Goal: Task Accomplishment & Management: Complete application form

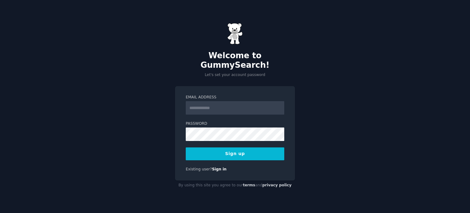
click at [195, 103] on input "Email Address" at bounding box center [235, 107] width 99 height 13
type input "**********"
click at [211, 148] on button "Sign up" at bounding box center [235, 153] width 99 height 13
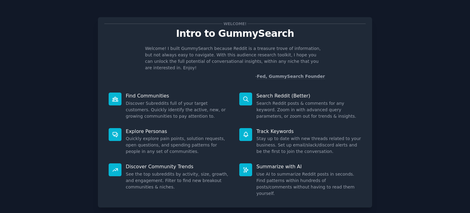
drag, startPoint x: 386, startPoint y: 3, endPoint x: 328, endPoint y: 11, distance: 58.1
click at [328, 11] on div "Welcome! Intro to GummySearch Welcome! I built GummySearch because Reddit is a …" at bounding box center [235, 126] width 274 height 235
drag, startPoint x: 328, startPoint y: 11, endPoint x: 368, endPoint y: 13, distance: 39.8
click at [368, 13] on div "Welcome! Intro to GummySearch Welcome! I built GummySearch because Reddit is a …" at bounding box center [235, 126] width 274 height 235
click at [401, 84] on div "Welcome! Intro to GummySearch Welcome! I built GummySearch because Reddit is a …" at bounding box center [235, 126] width 453 height 235
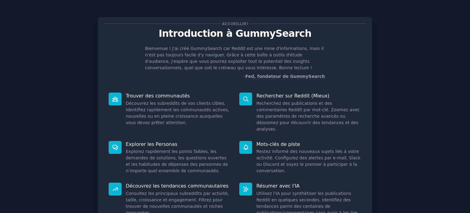
click at [391, 100] on div "Accueillir! Introduction à GummySearch Bienvenue ! J'ai créé GummySearch car Re…" at bounding box center [235, 139] width 453 height 261
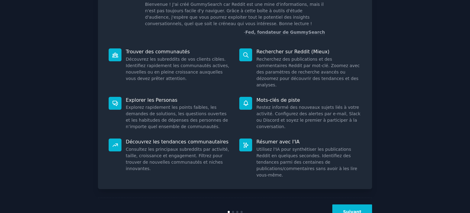
scroll to position [52, 0]
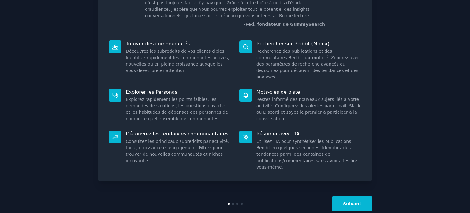
click at [342, 196] on button "Suivant" at bounding box center [352, 203] width 40 height 15
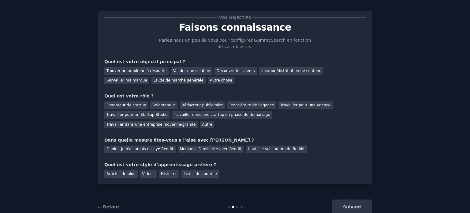
scroll to position [13, 0]
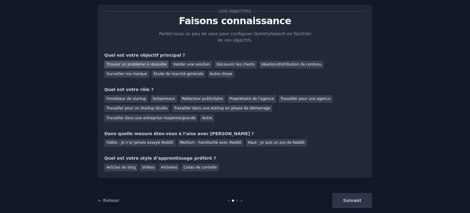
click at [155, 63] on font "Trouver un problème à résoudre" at bounding box center [137, 64] width 60 height 4
click at [265, 66] on font "Idéation/distribution de contenu" at bounding box center [291, 64] width 60 height 4
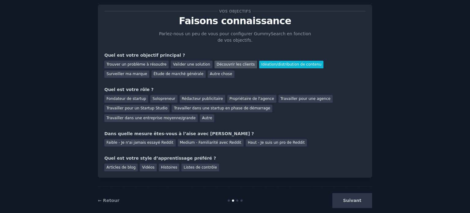
click at [217, 65] on font "Découvrir les clients" at bounding box center [236, 64] width 38 height 4
click at [261, 61] on div "Idéation/distribution de contenu" at bounding box center [291, 65] width 65 height 8
click at [154, 100] on font "Solopreneur" at bounding box center [163, 98] width 23 height 4
click at [123, 140] on font "Faible - Je n'ai jamais essayé Reddit" at bounding box center [140, 142] width 67 height 4
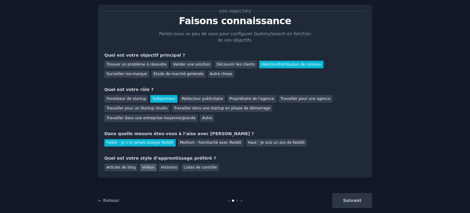
click at [144, 165] on font "Vidéos" at bounding box center [148, 167] width 13 height 4
click at [350, 198] on font "Suivant" at bounding box center [352, 200] width 18 height 5
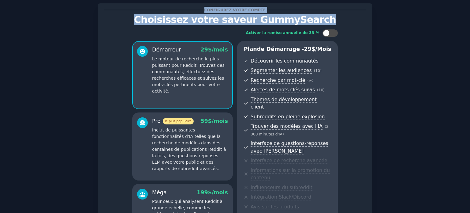
scroll to position [4, 0]
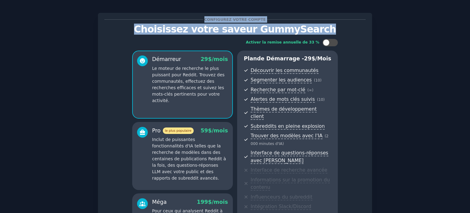
drag, startPoint x: 326, startPoint y: 5, endPoint x: 255, endPoint y: 2, distance: 70.5
click at [255, 2] on div "Configurez votre compte Choisissez votre saveur GummySearch Activer la remise a…" at bounding box center [235, 158] width 470 height 324
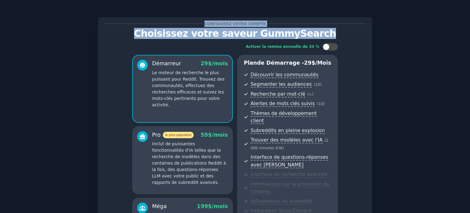
click at [330, 17] on div "Configurez votre compte Choisissez votre saveur GummySearch Activer la remise a…" at bounding box center [235, 152] width 274 height 270
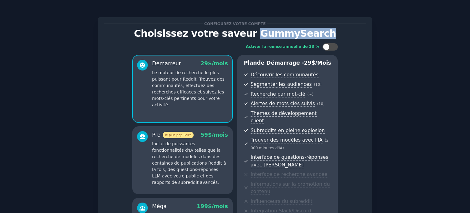
drag, startPoint x: 323, startPoint y: 30, endPoint x: 256, endPoint y: 34, distance: 66.2
click at [256, 34] on p "Choisissez votre saveur GummySearch" at bounding box center [234, 33] width 261 height 11
copy font "GummySearch"
